Goal: Information Seeking & Learning: Learn about a topic

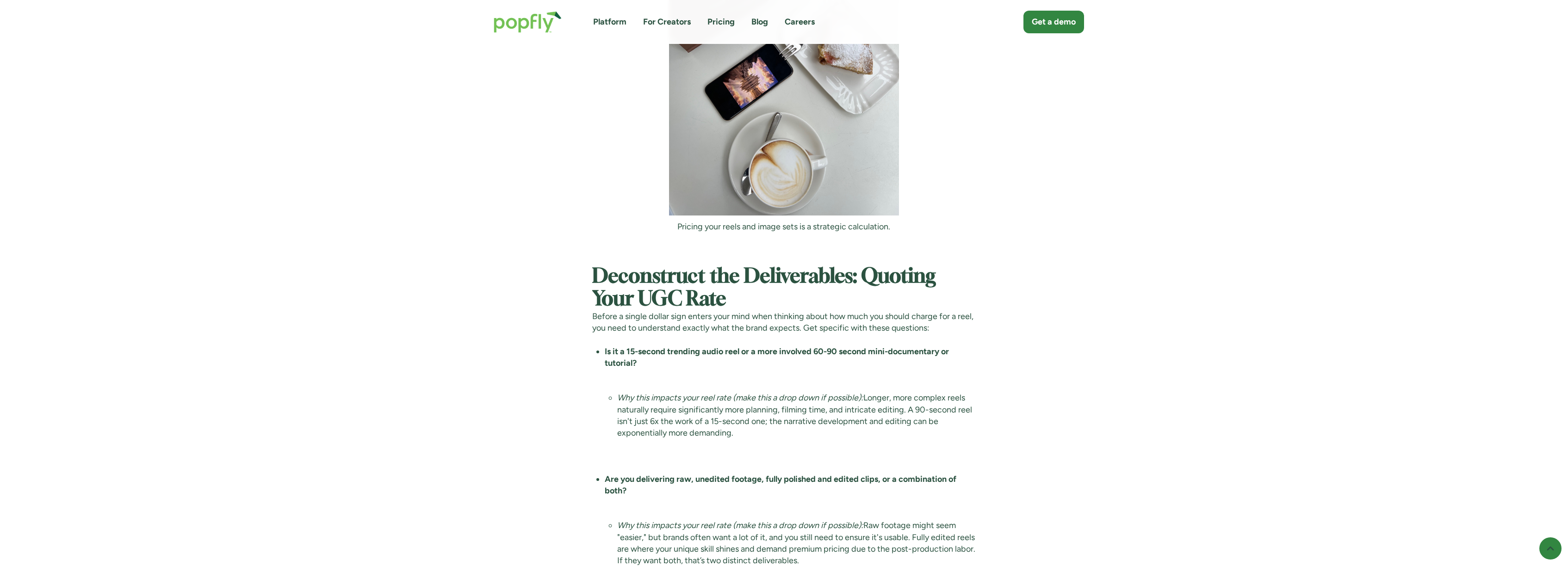
scroll to position [1593, 0]
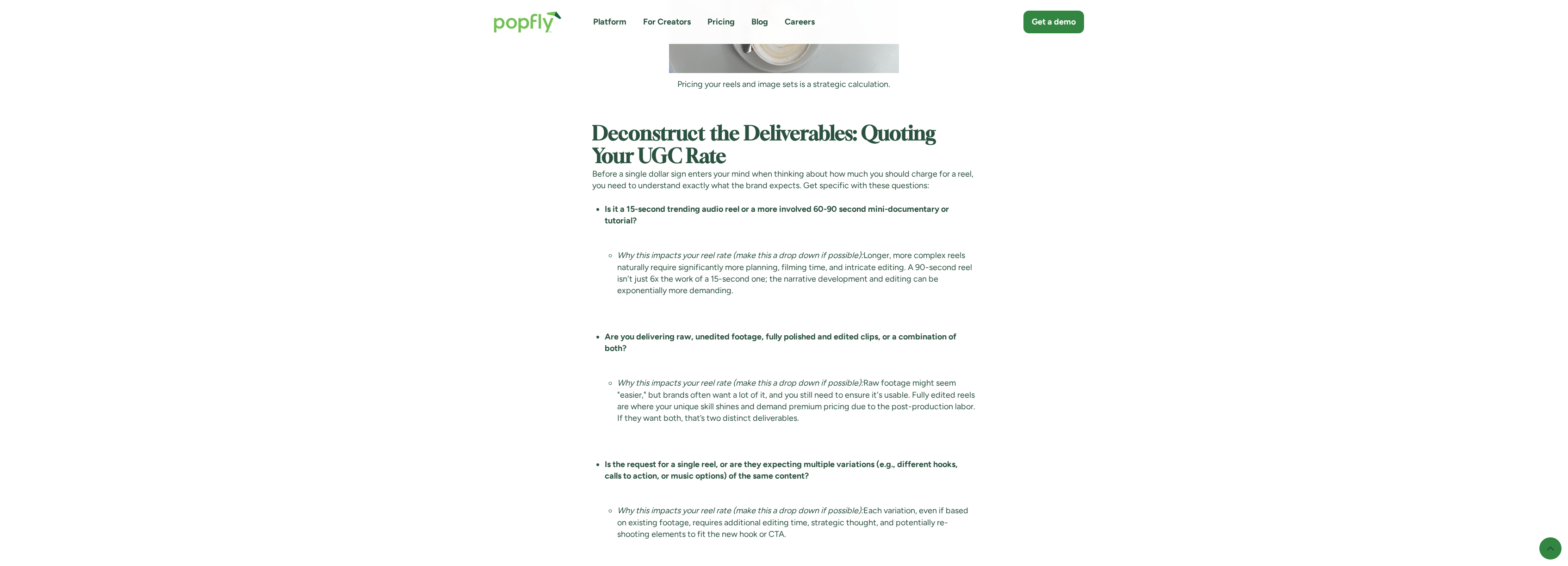
click at [713, 209] on strong "Is it a 15-second trending audio reel or a more involved 60-90 second mini-docu…" at bounding box center [777, 215] width 345 height 22
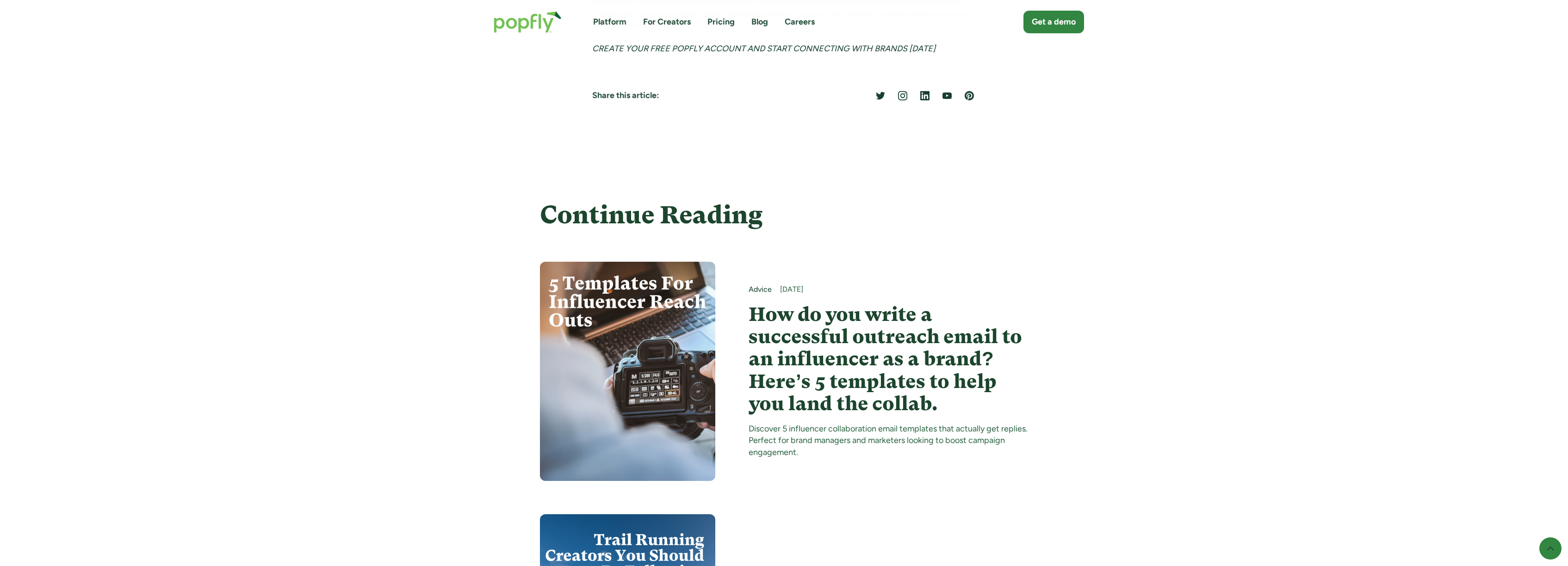
scroll to position [3456, 0]
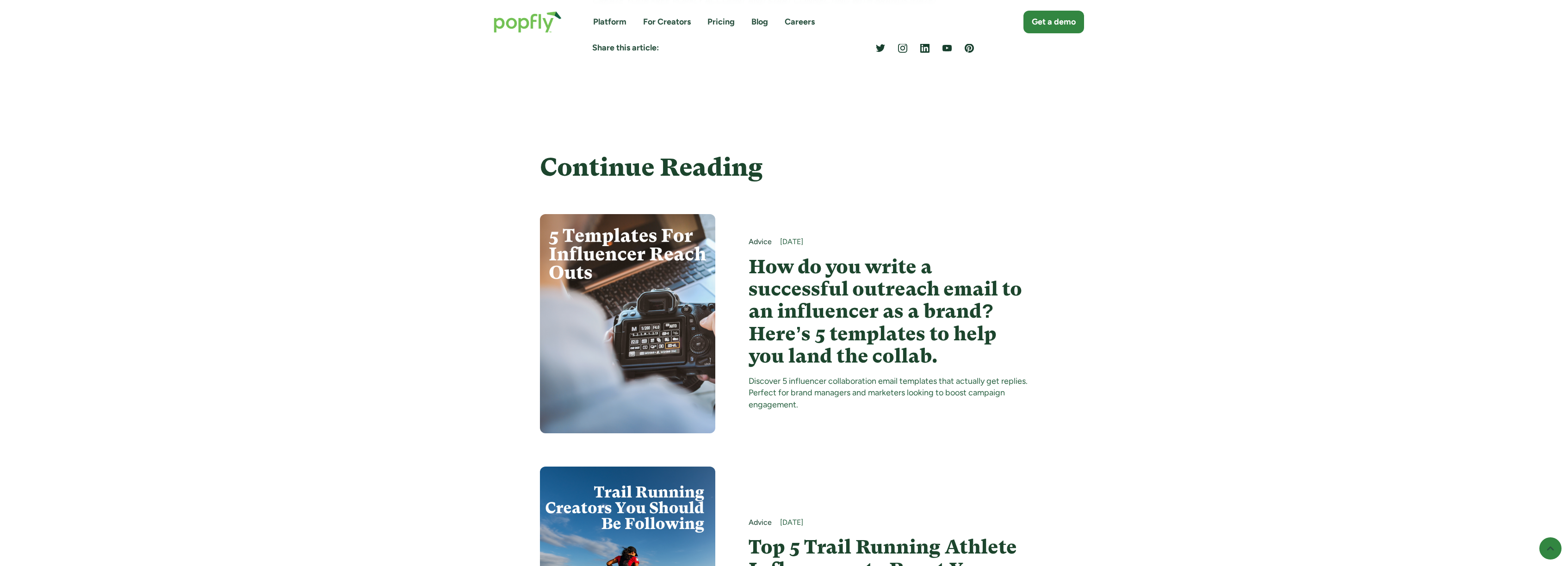
click at [830, 291] on h4 "How do you write a successful outreach email to an influencer as a brand? Here’…" at bounding box center [888, 312] width 280 height 112
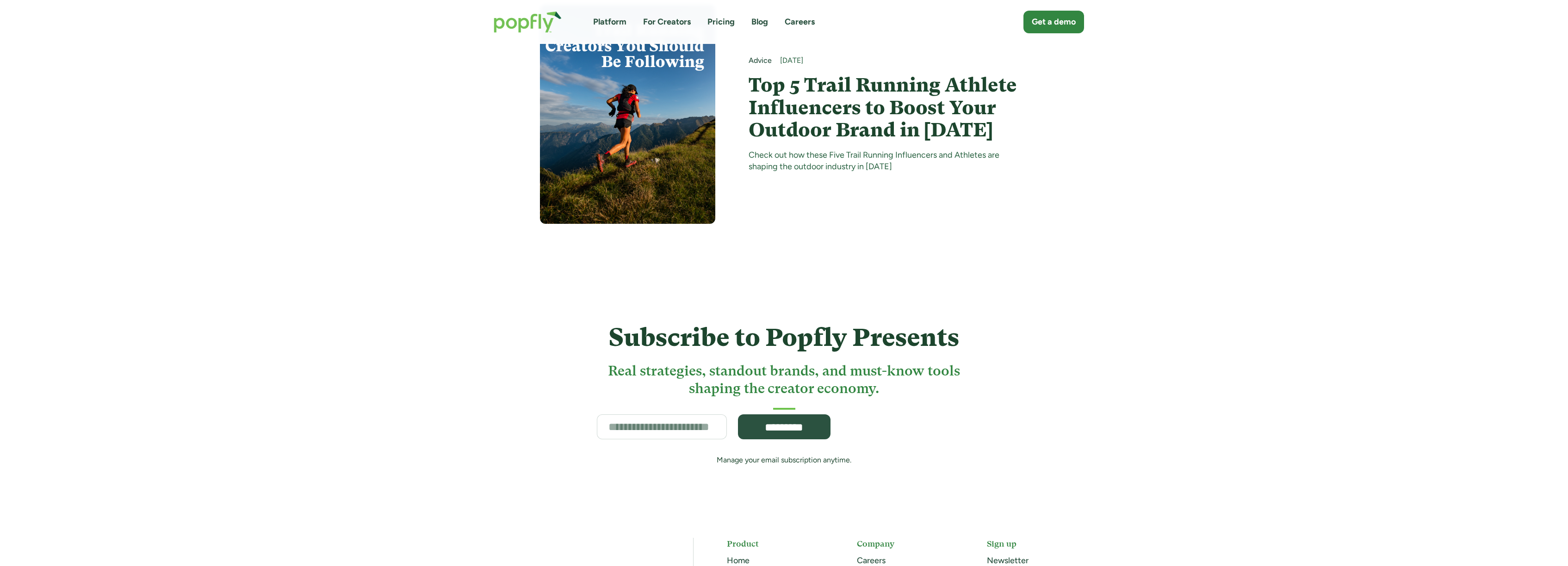
scroll to position [4114, 0]
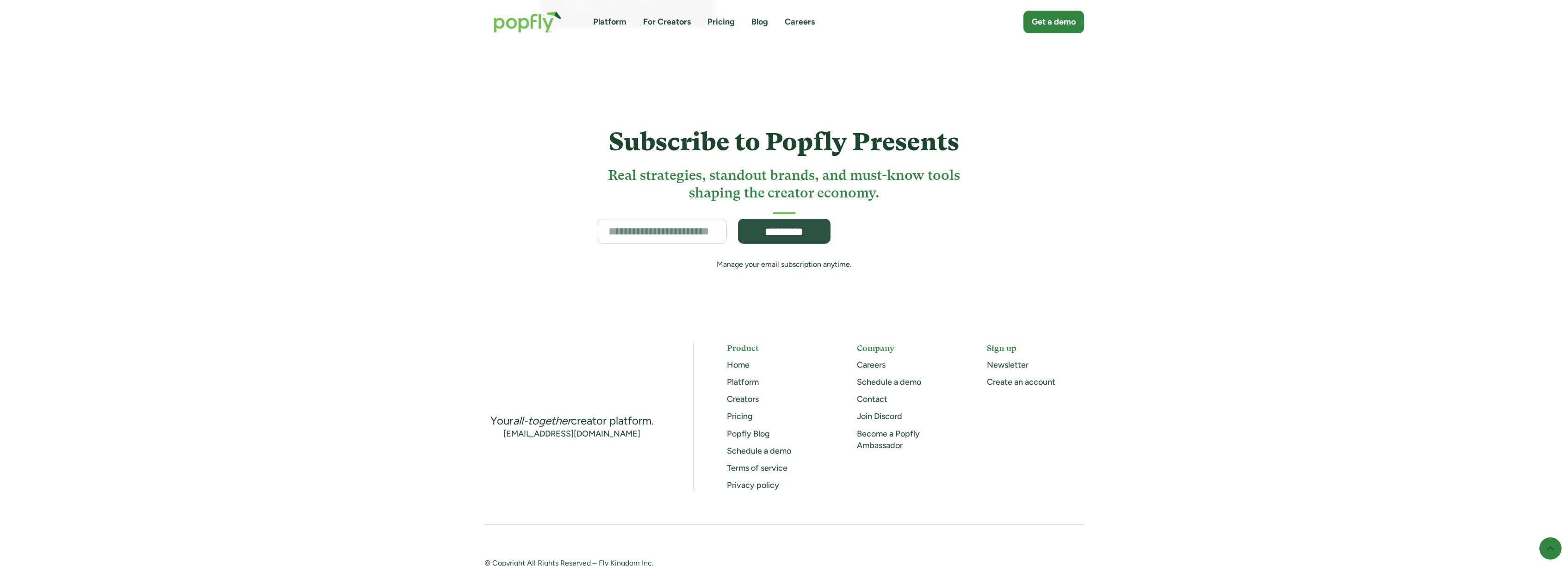
click at [743, 394] on link "Creators" at bounding box center [742, 399] width 32 height 11
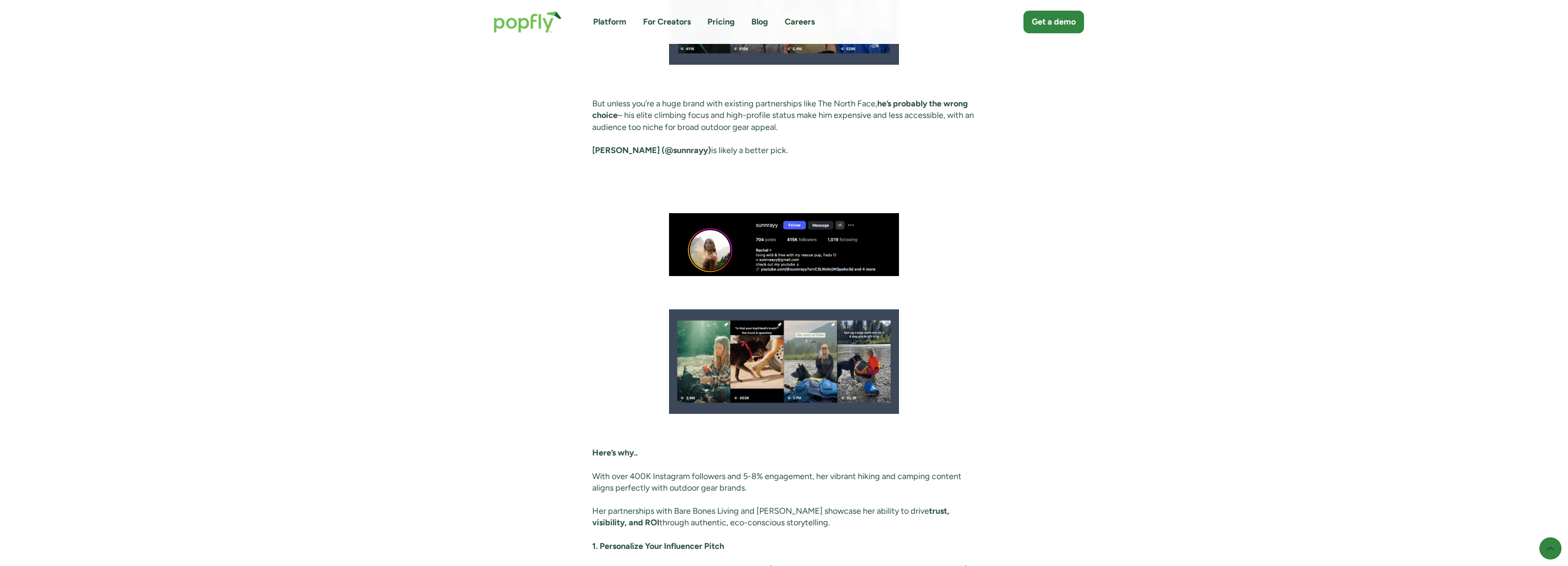
scroll to position [1520, 0]
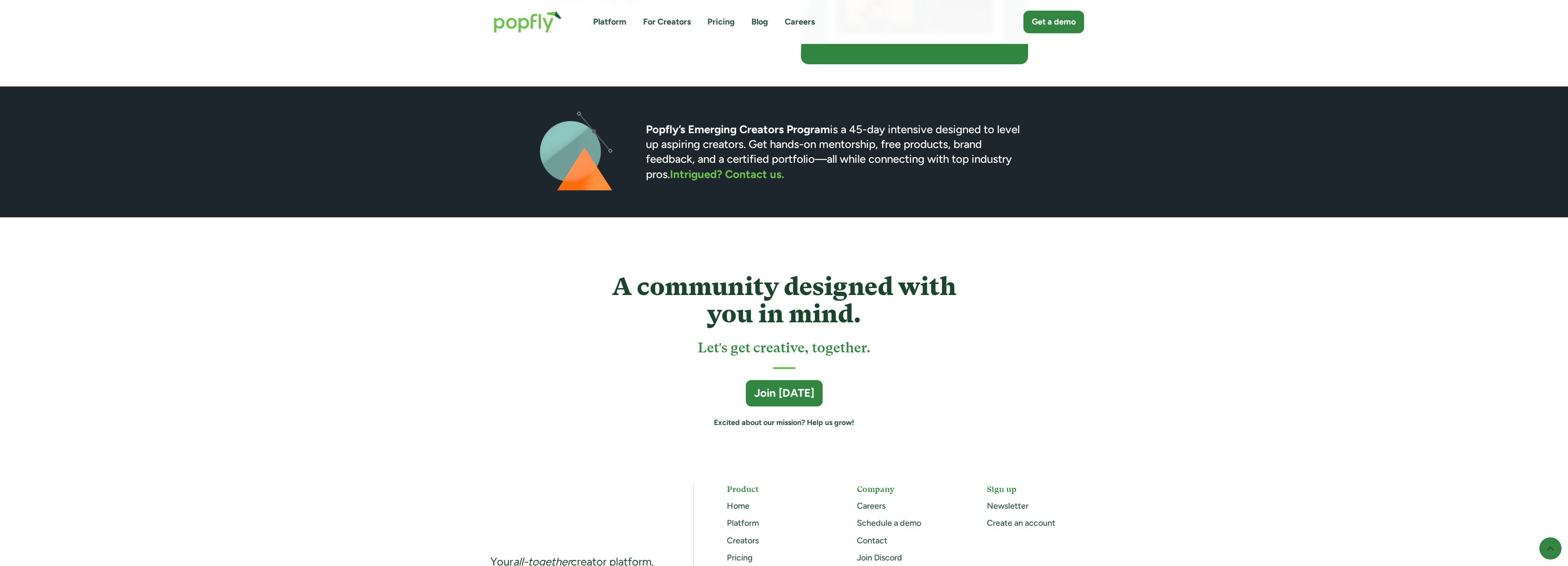
scroll to position [2431, 0]
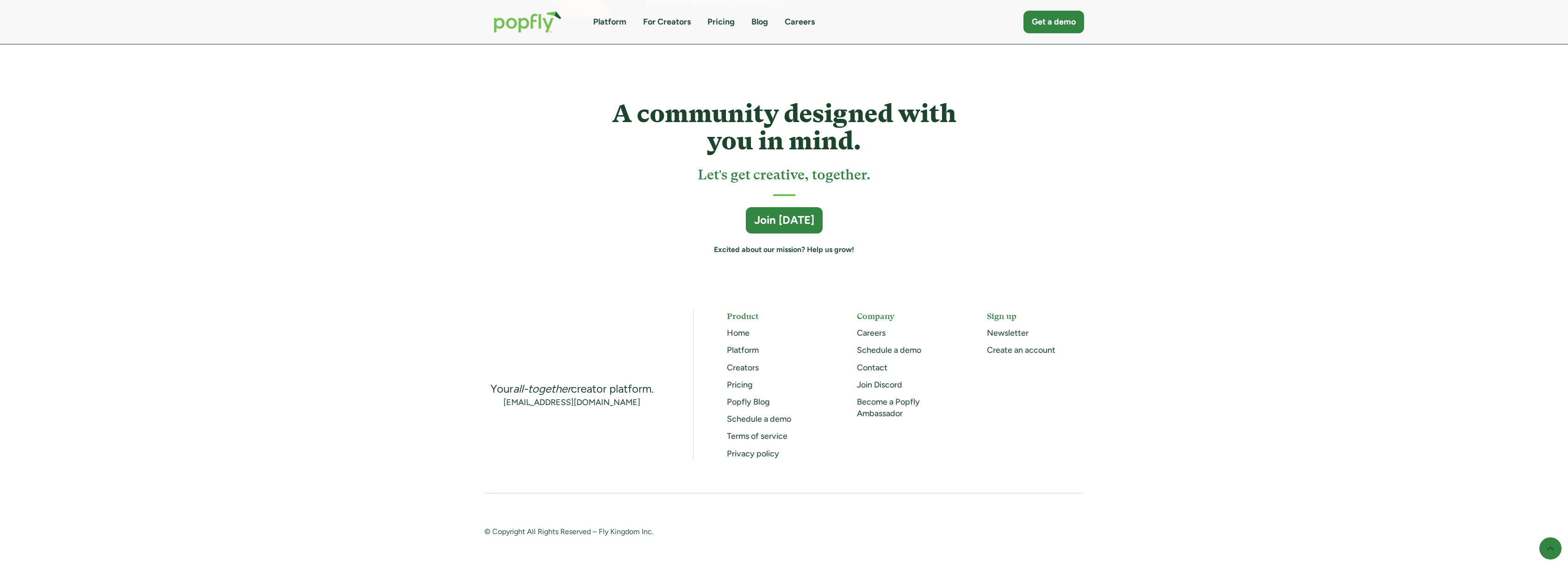
click at [744, 399] on link "Popfly Blog" at bounding box center [748, 402] width 43 height 11
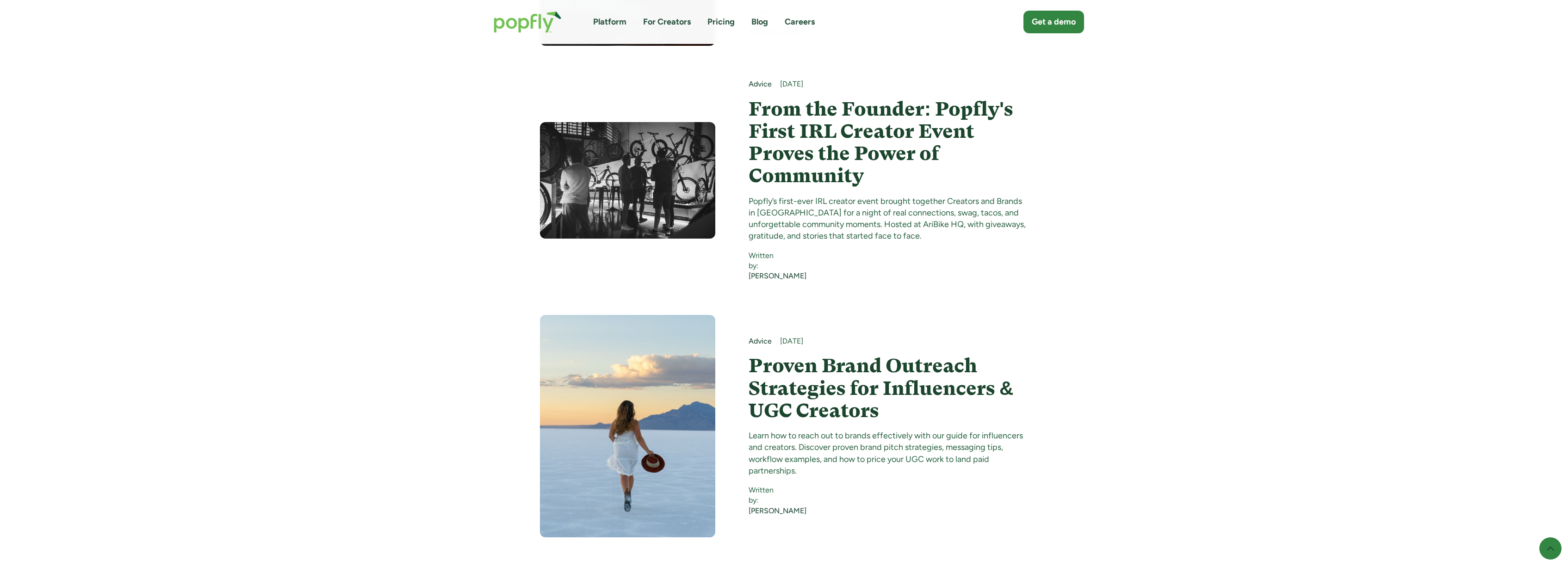
scroll to position [3939, 0]
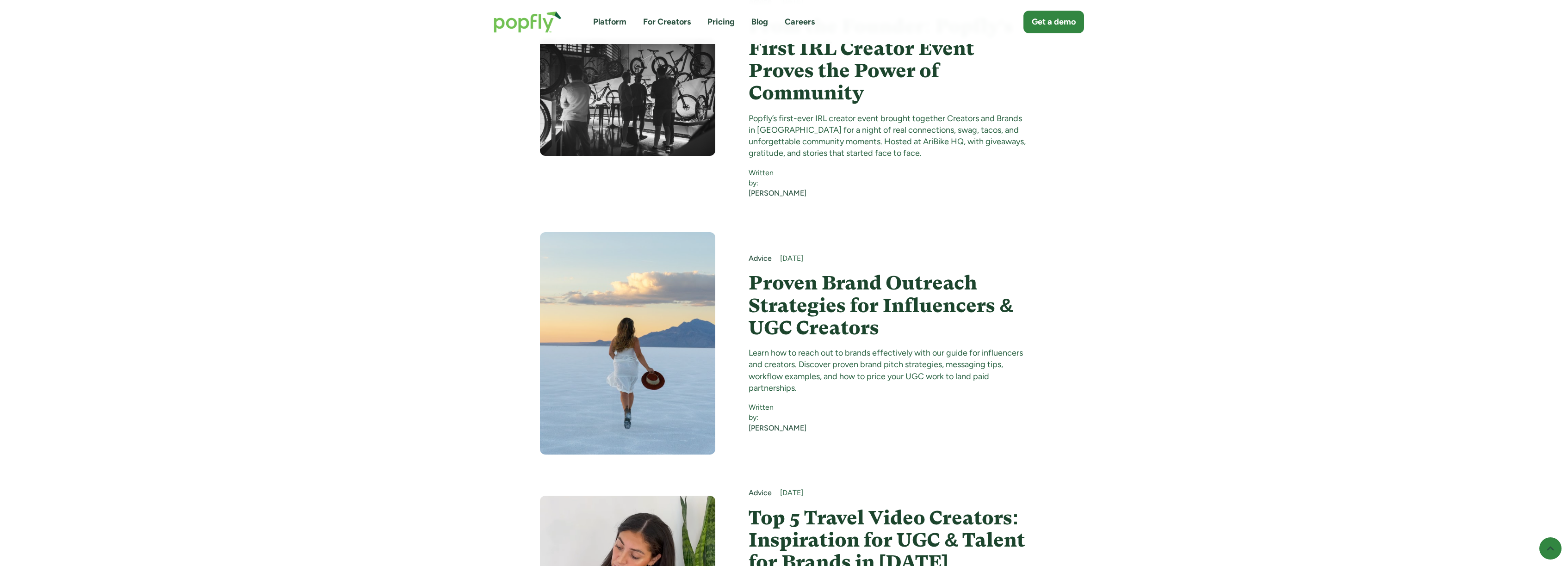
click at [815, 290] on h4 "Proven Brand Outreach Strategies for Influencers & UGC Creators" at bounding box center [888, 306] width 280 height 67
